Goal: Task Accomplishment & Management: Manage account settings

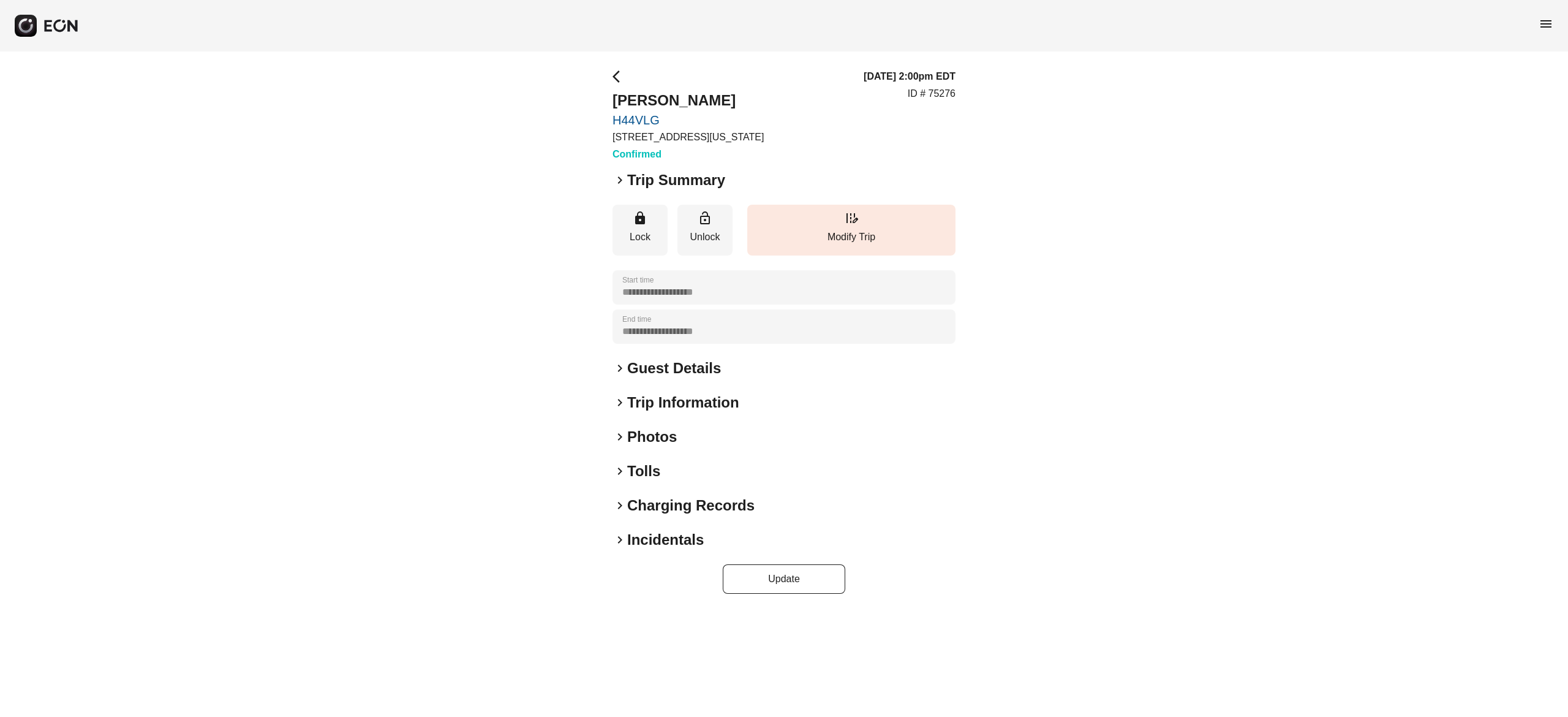
click at [1540, 24] on span "menu" at bounding box center [1545, 23] width 14 height 14
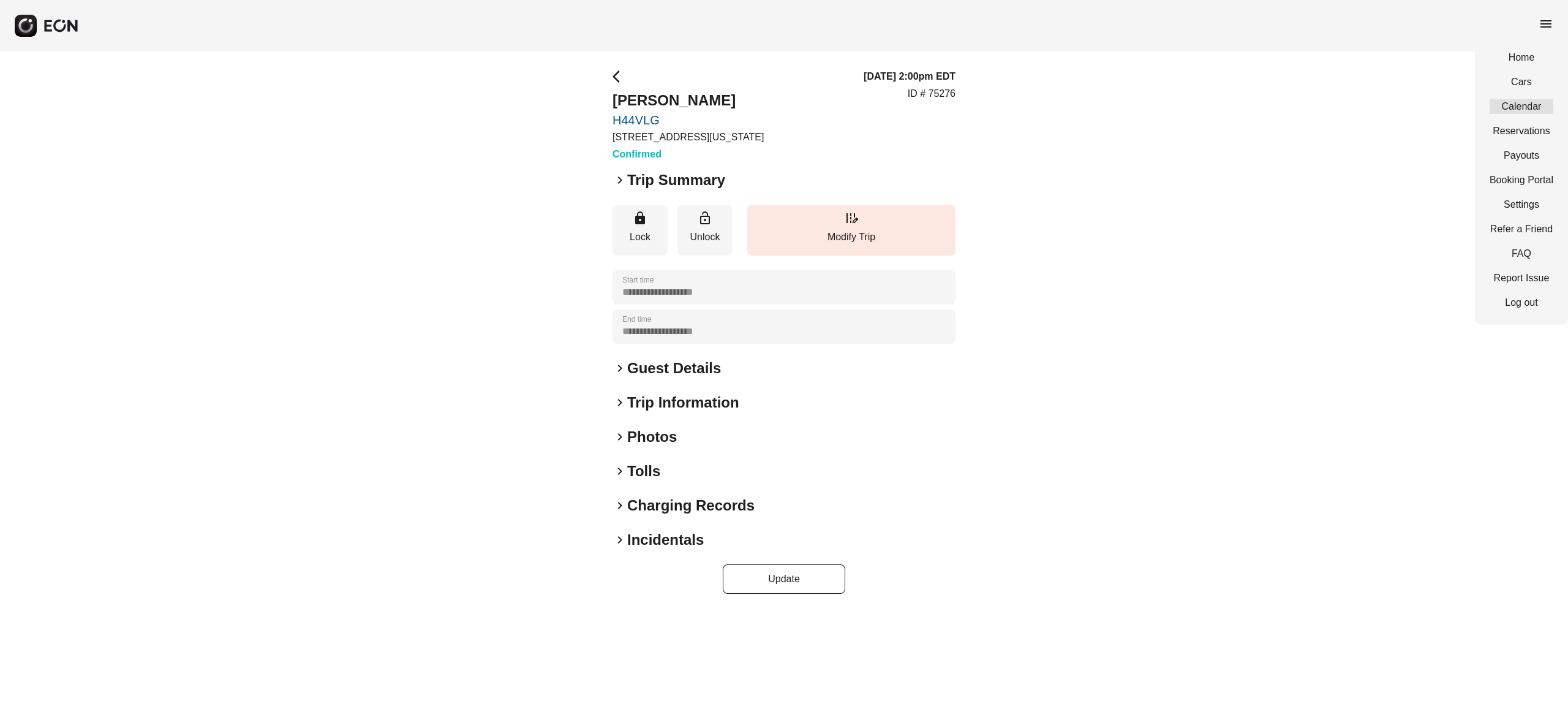
click at [1531, 108] on link "Calendar" at bounding box center [1522, 106] width 64 height 14
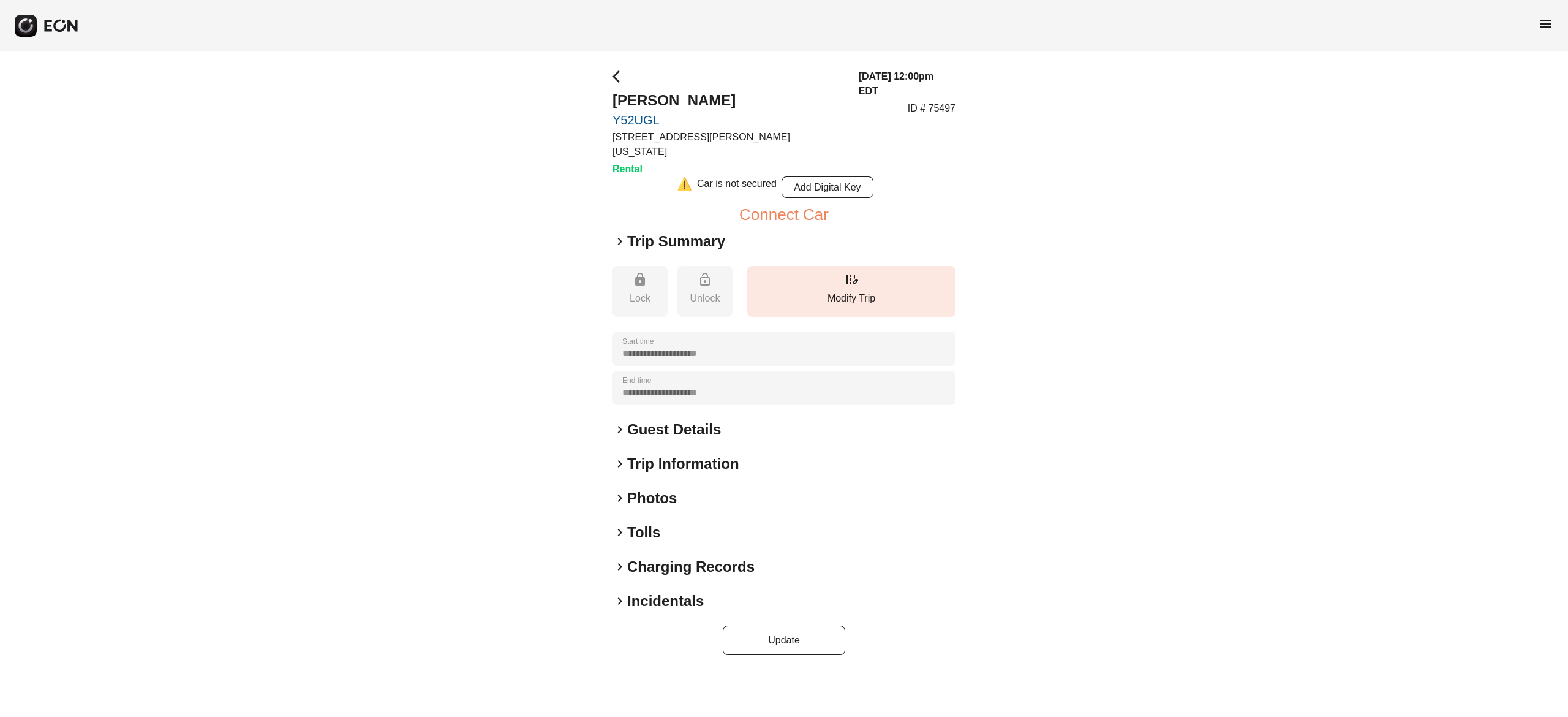
click at [660, 488] on h2 "Photos" at bounding box center [651, 497] width 50 height 19
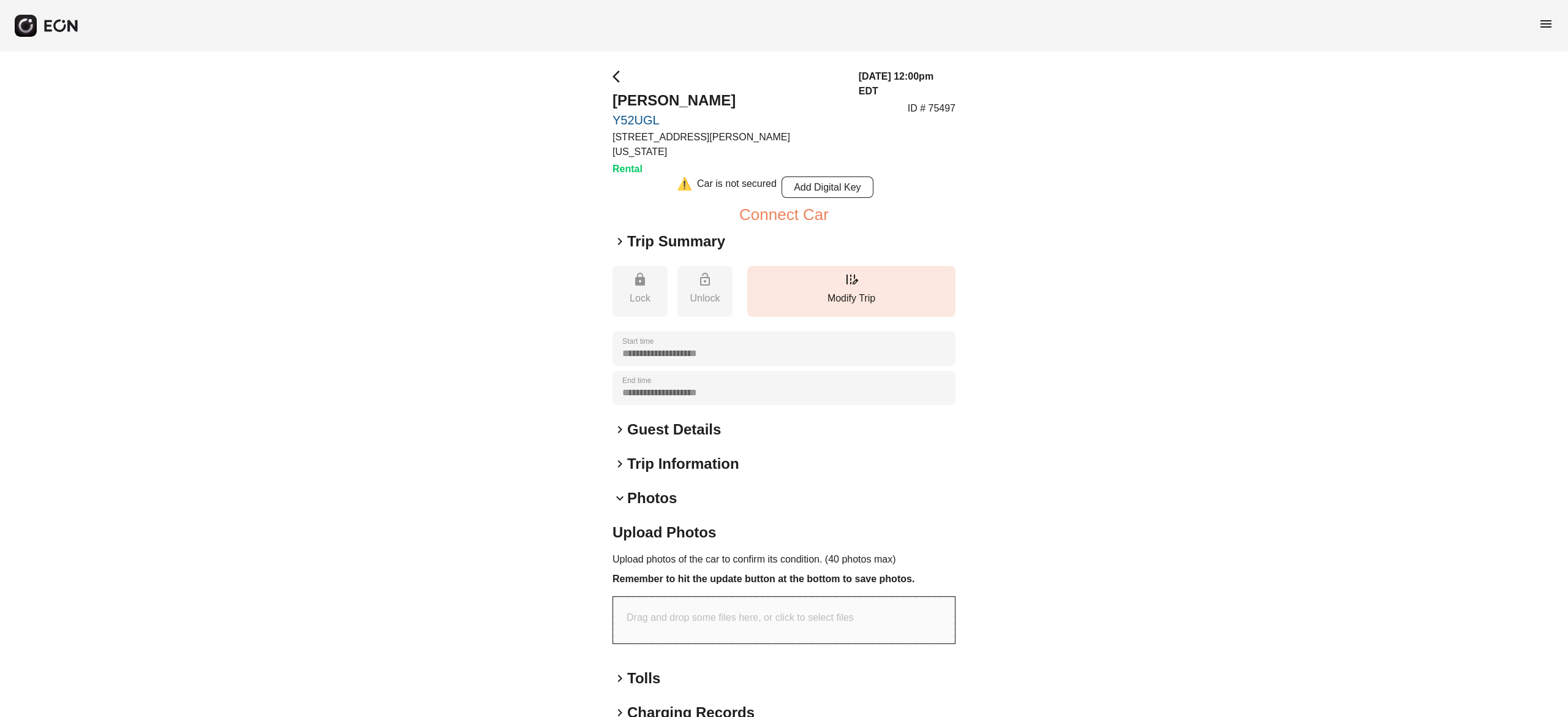
scroll to position [86, 0]
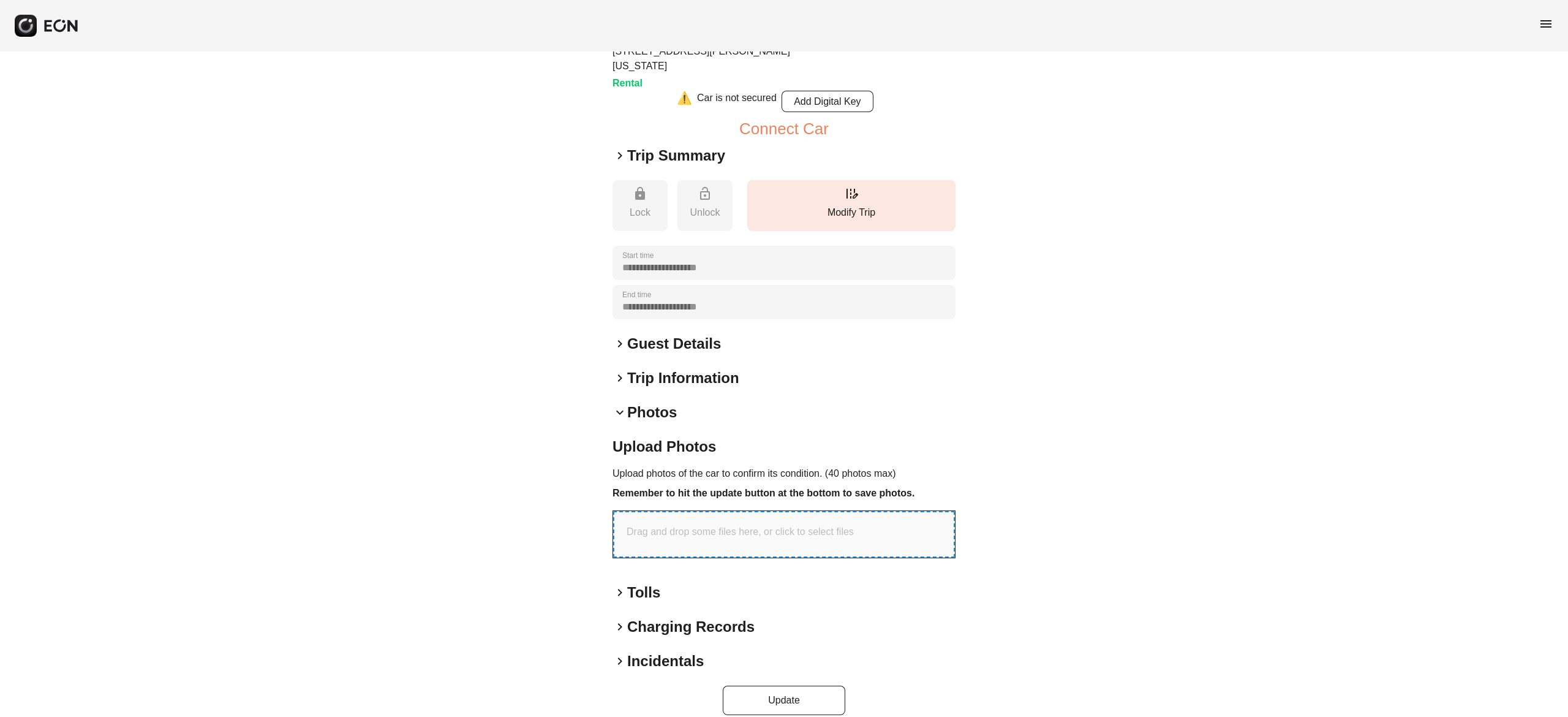
click at [732, 524] on p "Drag and drop some files here, or click to select files" at bounding box center [740, 531] width 227 height 14
type input "**********"
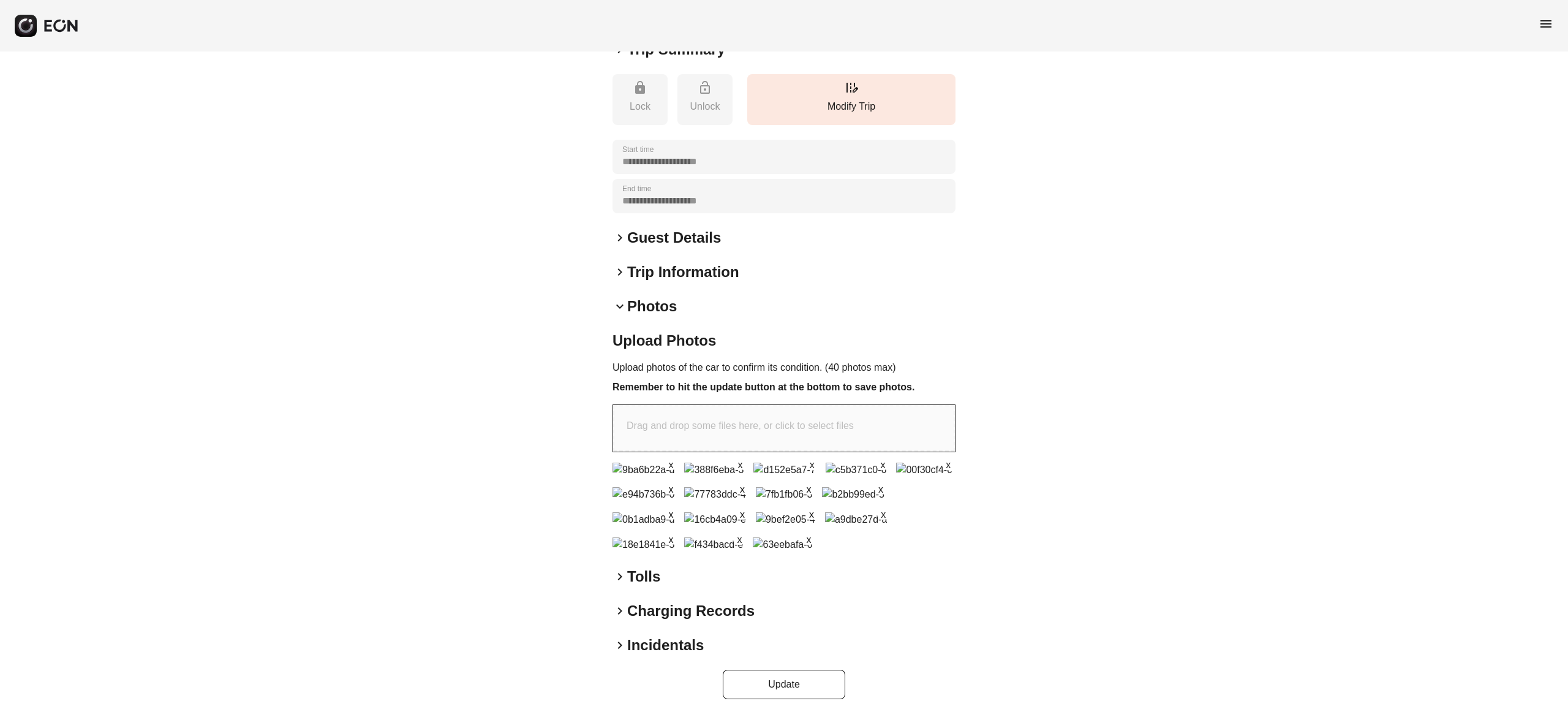
scroll to position [492, 0]
click at [792, 671] on button "Update" at bounding box center [784, 684] width 122 height 29
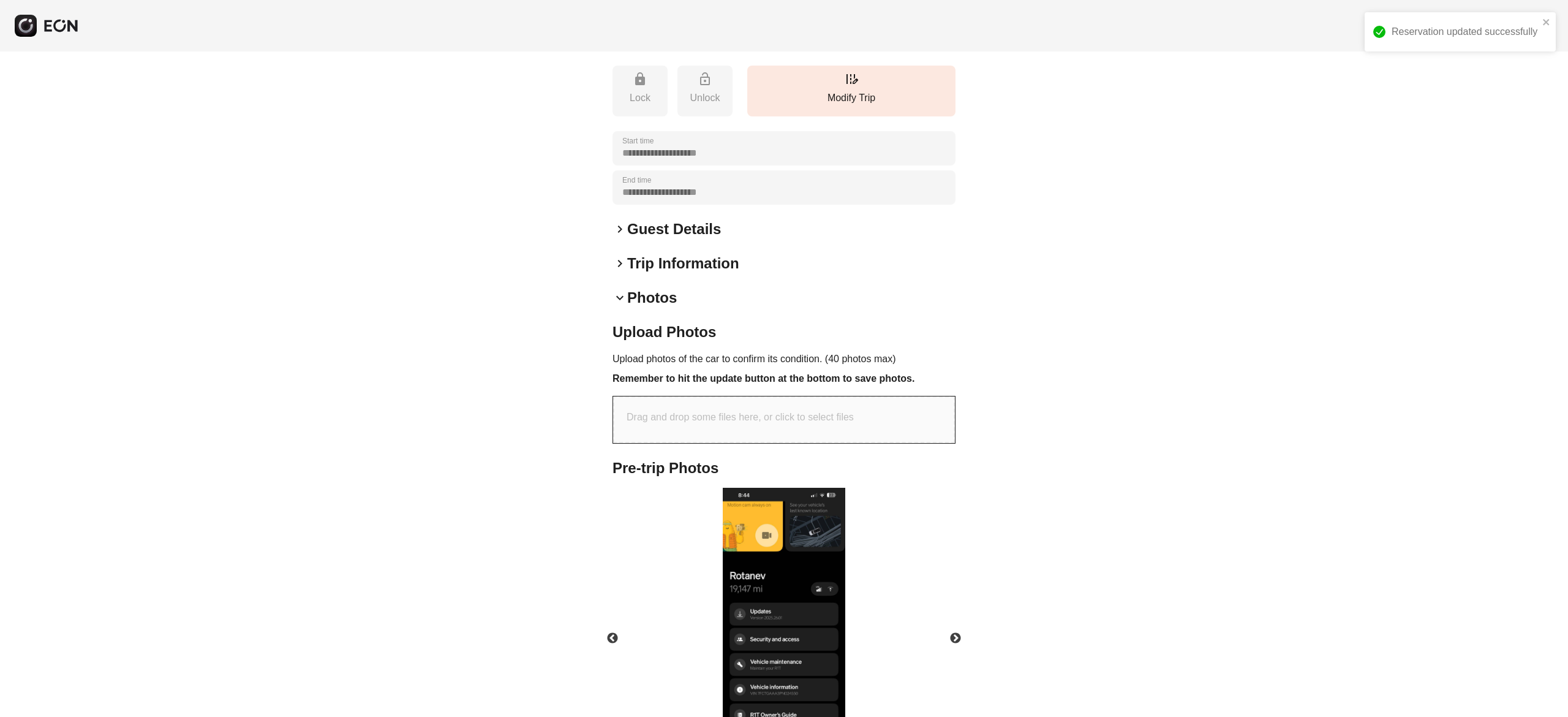
scroll to position [440, 0]
